Goal: Task Accomplishment & Management: Understand process/instructions

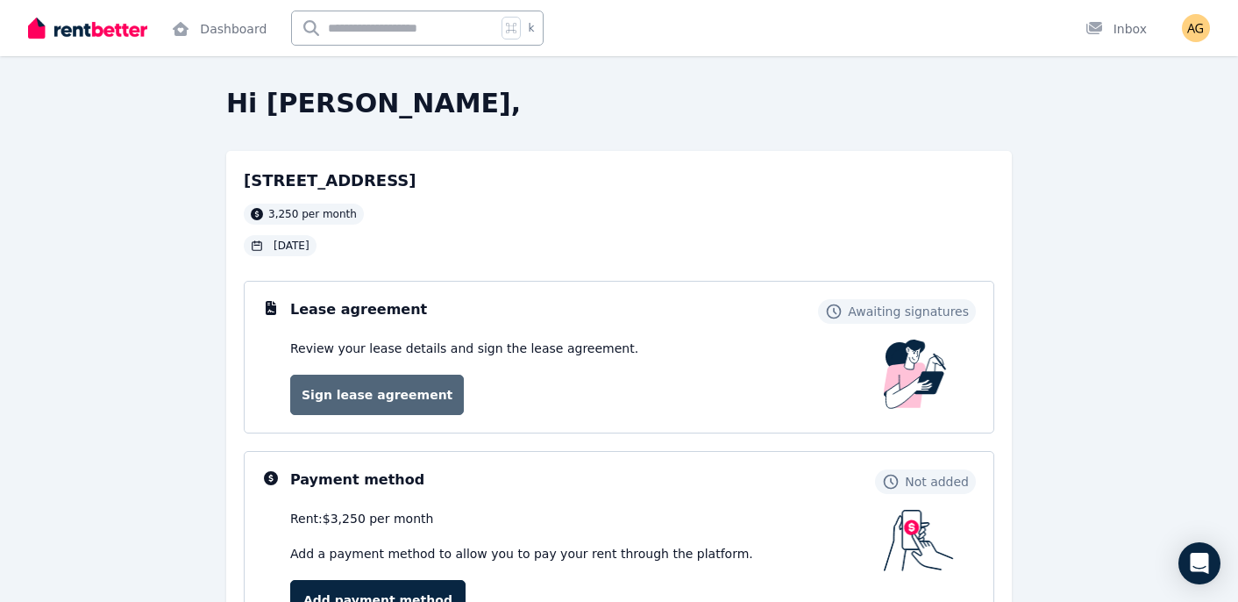
click at [392, 387] on link "Sign lease agreement" at bounding box center [377, 395] width 174 height 40
